Goal: Task Accomplishment & Management: Use online tool/utility

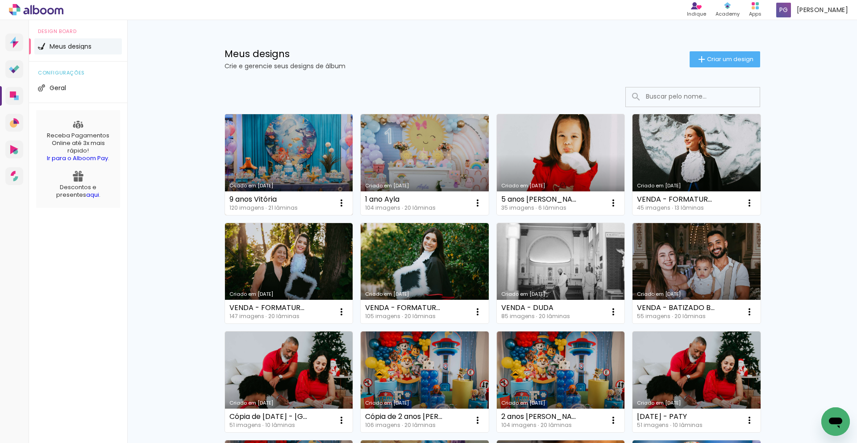
click at [283, 172] on link "Criado em [DATE]" at bounding box center [289, 164] width 128 height 101
